Goal: Check status: Check status

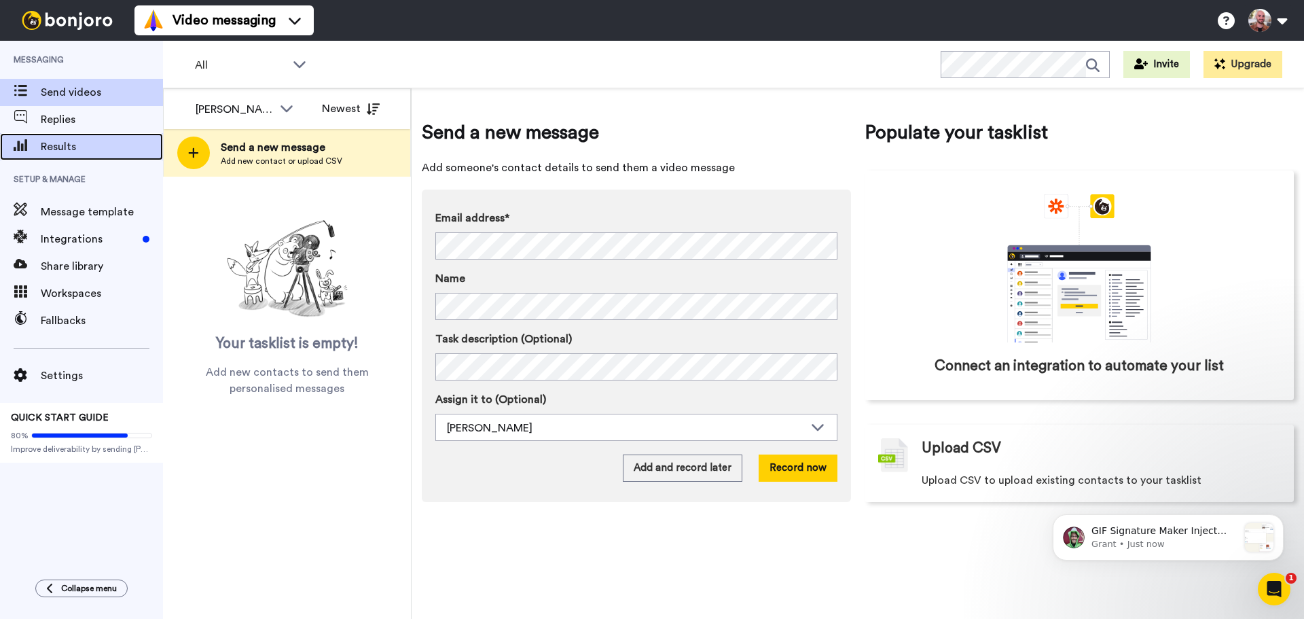
click at [71, 142] on span "Results" at bounding box center [102, 147] width 122 height 16
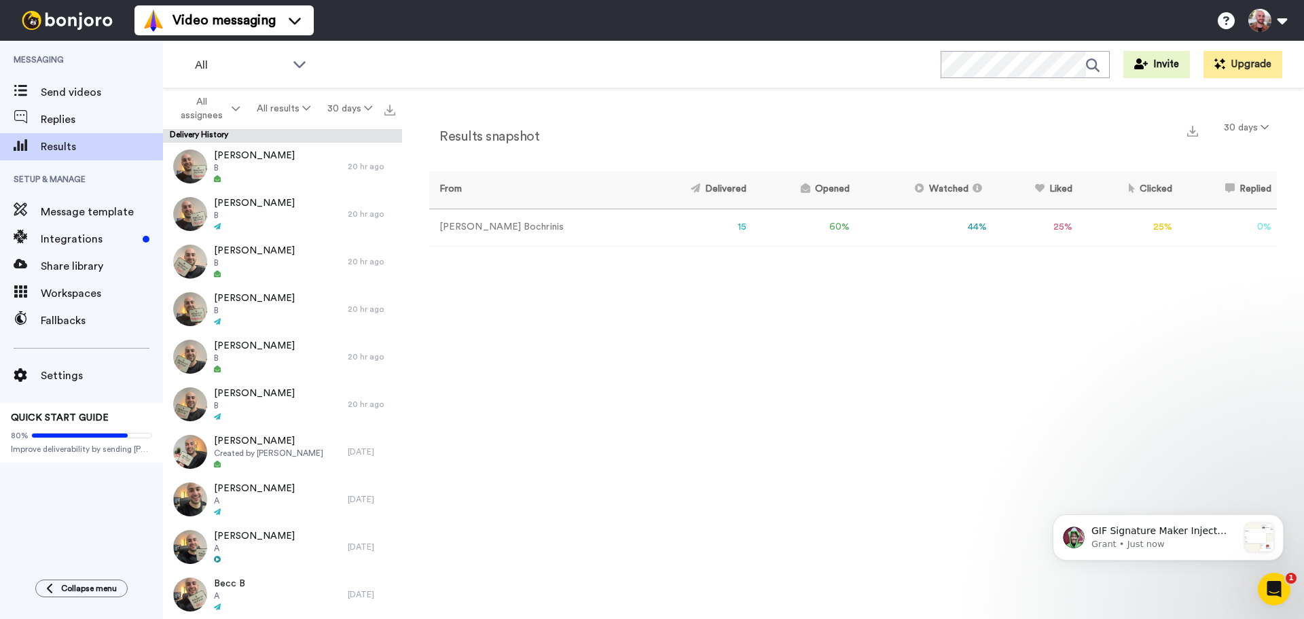
click at [1160, 223] on td "25 %" at bounding box center [1128, 226] width 100 height 37
